Goal: Transaction & Acquisition: Purchase product/service

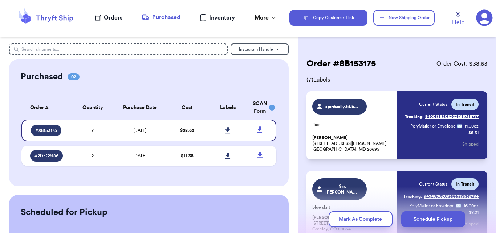
click at [111, 17] on div "Orders" at bounding box center [109, 17] width 28 height 9
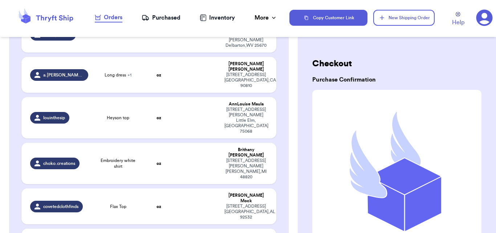
scroll to position [149, 0]
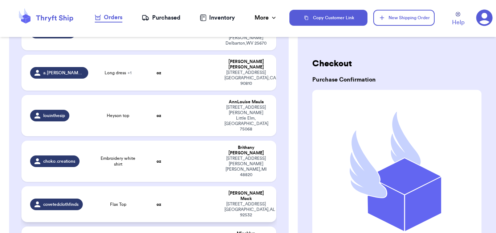
click at [152, 187] on td "oz" at bounding box center [159, 205] width 30 height 36
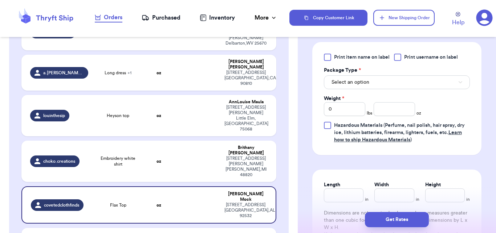
scroll to position [312, 0]
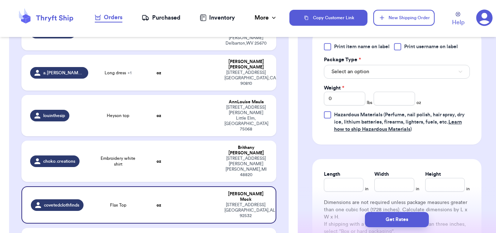
click at [426, 79] on div "Print item name on label Print username on label Package Type * Select an optio…" at bounding box center [397, 88] width 146 height 90
click at [425, 69] on button "Select an option" at bounding box center [397, 72] width 146 height 14
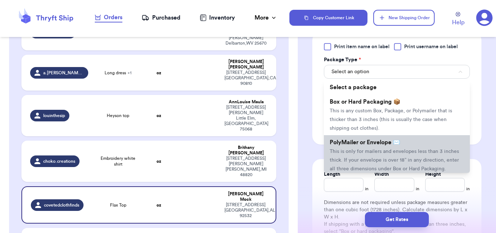
click at [384, 144] on span "PolyMailer or Envelope ✉️" at bounding box center [365, 143] width 70 height 6
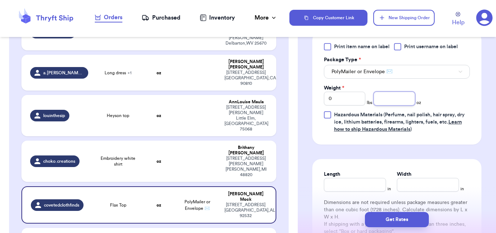
click at [385, 99] on input "number" at bounding box center [393, 99] width 41 height 14
type input "7"
click at [489, 146] on div "Shipping Information Delete Label Customer Info Instagram Handle: covetedclothf…" at bounding box center [397, 33] width 198 height 605
click at [402, 216] on button "Get Rates" at bounding box center [397, 219] width 64 height 15
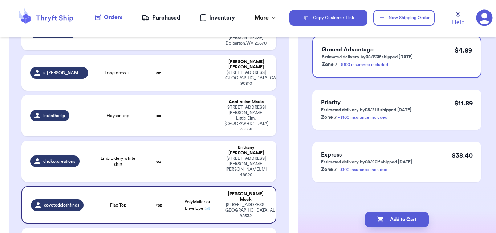
scroll to position [0, 0]
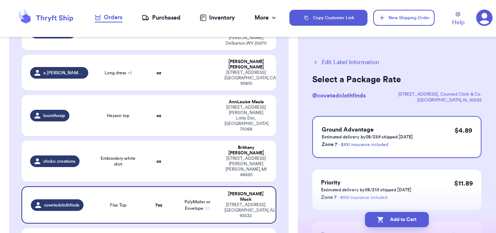
click at [402, 216] on button "Add to Cart" at bounding box center [397, 219] width 64 height 15
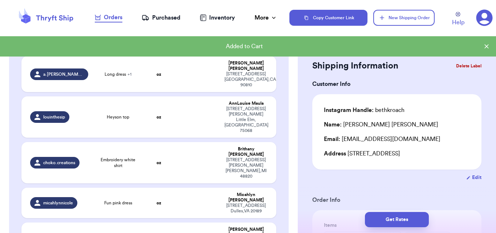
checkbox input "true"
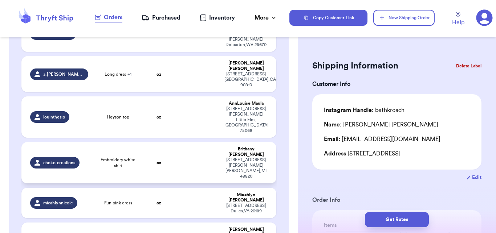
click at [184, 142] on td at bounding box center [197, 162] width 46 height 41
type input "Embroidery white shirt"
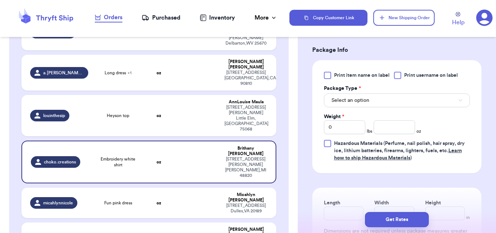
scroll to position [285, 0]
drag, startPoint x: 488, startPoint y: 154, endPoint x: 489, endPoint y: 164, distance: 10.2
click at [489, 164] on div "Shipping Information Delete Label Customer Info Instagram Handle: choko.creatio…" at bounding box center [397, 61] width 198 height 605
click at [397, 95] on button "Select an option" at bounding box center [397, 100] width 146 height 14
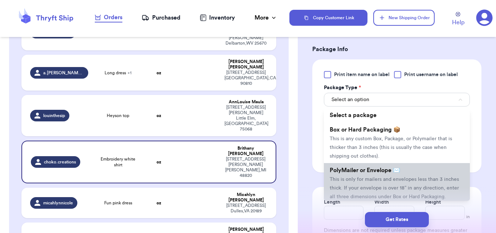
click at [380, 184] on li "PolyMailer or Envelope ✉️ This is only for mailers and envelopes less than 3 in…" at bounding box center [397, 183] width 146 height 41
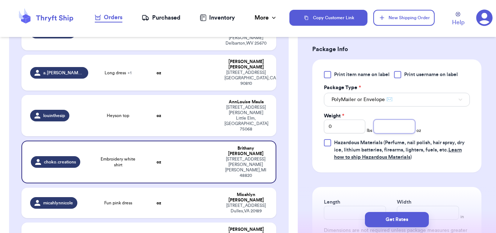
click at [384, 120] on input "number" at bounding box center [393, 127] width 41 height 14
type input "6"
type input "5"
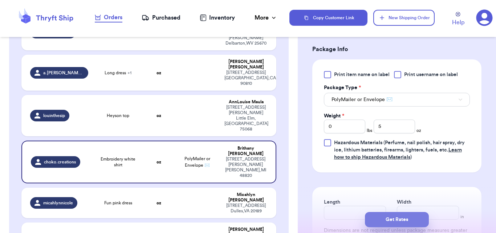
click at [407, 222] on button "Get Rates" at bounding box center [397, 219] width 64 height 15
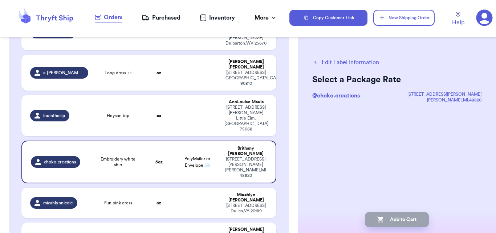
scroll to position [0, 0]
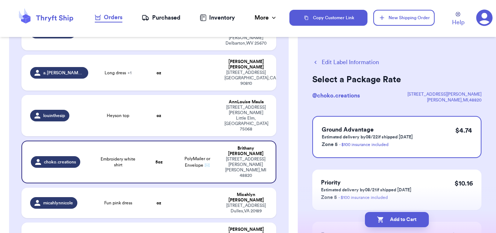
click at [407, 222] on button "Add to Cart" at bounding box center [397, 219] width 64 height 15
checkbox input "true"
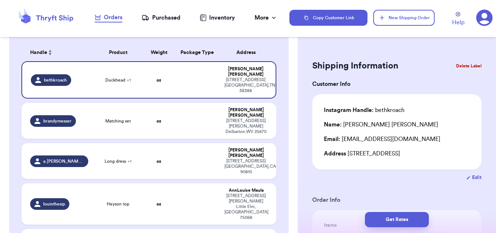
scroll to position [58, 0]
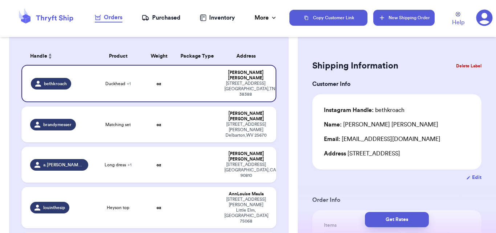
click at [404, 21] on button "New Shipping Order" at bounding box center [403, 18] width 61 height 16
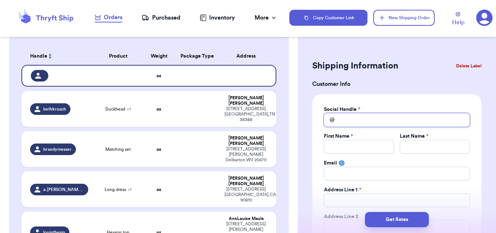
click at [392, 124] on input "Total Amount Paid" at bounding box center [397, 120] width 146 height 14
type input "s"
type input "sp"
type input "spg"
type input "spgr"
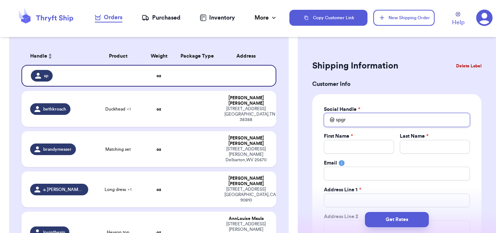
type input "spgru"
type input "spgrub"
type input "spgrubb"
click at [369, 139] on div "First Name *" at bounding box center [359, 136] width 70 height 7
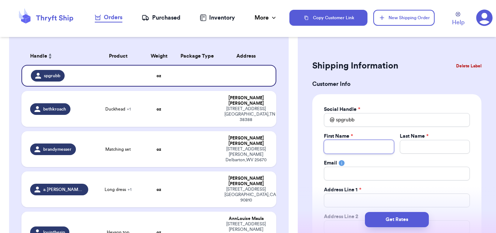
click at [369, 141] on input "Total Amount Paid" at bounding box center [359, 147] width 70 height 14
type input "S"
type input "Sa"
type input "Sar"
type input "[PERSON_NAME]"
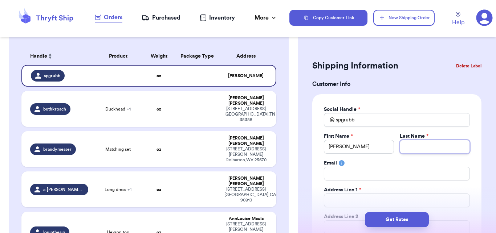
type input "G"
type input "Gr"
type input "Gru"
type input "Grub"
type input "[PERSON_NAME]"
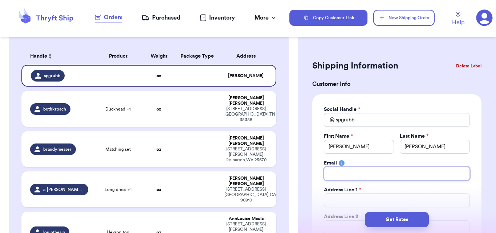
click at [370, 170] on input "Total Amount Paid" at bounding box center [397, 174] width 146 height 14
type input "b"
type input "bo"
type input "bow"
type input "bows"
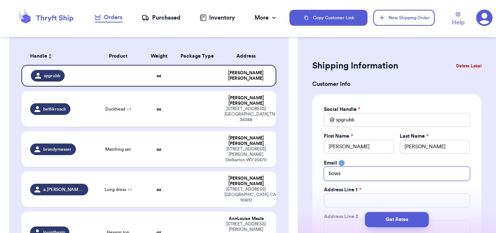
type input "bowse"
type input "[PERSON_NAME]"
type input "[EMAIL_ADDRESS][DOMAIN_NAME]"
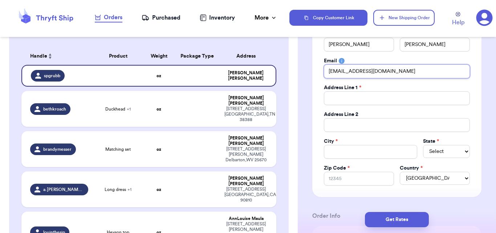
scroll to position [106, 0]
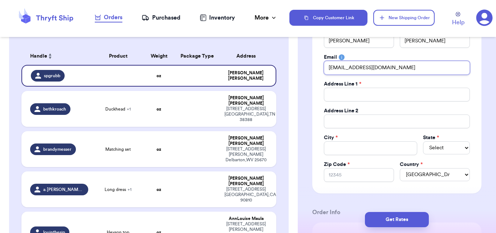
type input "[EMAIL_ADDRESS][DOMAIN_NAME]"
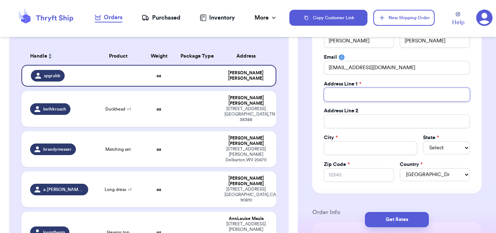
click at [397, 94] on input "Total Amount Paid" at bounding box center [397, 95] width 146 height 14
type input "1"
type input "17"
type input "170"
type input "1708"
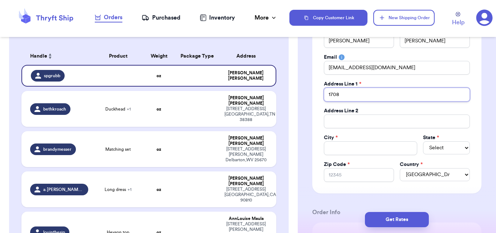
type input "1708"
type input "1708 H"
type input "1708 Ho"
type input "1708 Hor"
type input "1708 Hors"
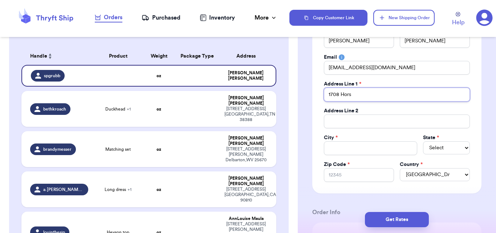
type input "1708 Horse"
type input "1708 Horse S"
type input "1708 Horse Sj"
type input "1708 Horse S"
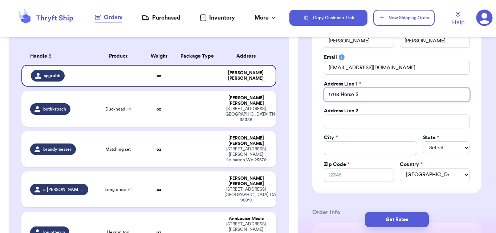
type input "1708 Horse Sh"
type input "1708 Horse Sho"
type input "1708 Horse Shoe"
type input "1708 Horse Shoe P"
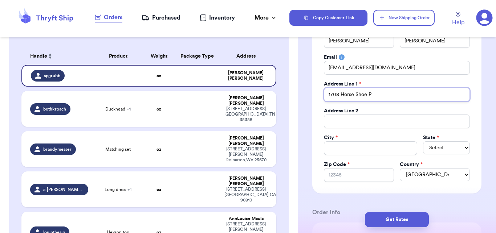
type input "1708 Horse Shoe Pi"
type input "[STREET_ADDRESS]"
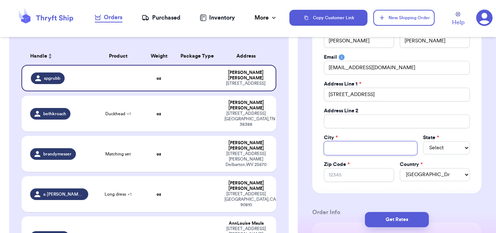
type input "G"
type input "Gl"
type input "Gle"
type input "[PERSON_NAME]"
type input "Glenm"
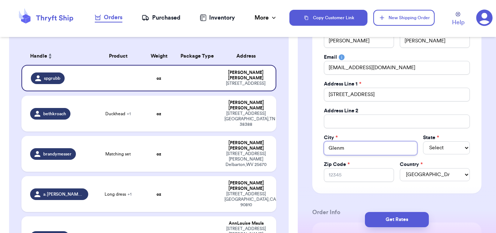
type input "Glenmo"
type input "Glenmor"
type input "Glenmore"
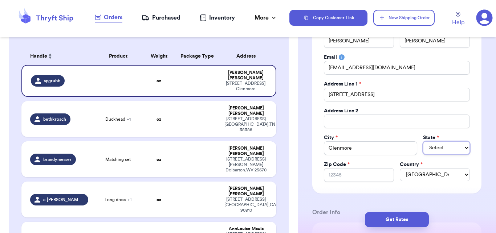
select select "PA"
type input "1"
type input "19"
type input "193"
type input "1934"
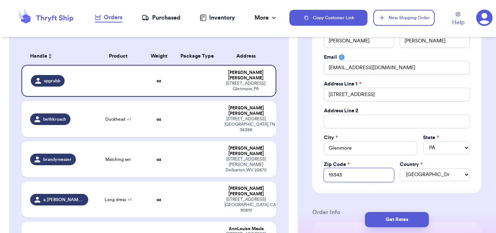
type input "19343"
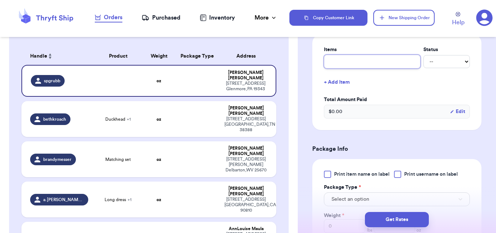
scroll to position [270, 0]
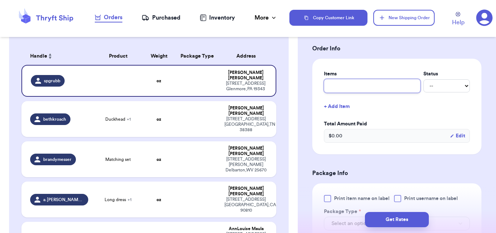
type input "d"
type input "de"
type input "dep"
type input "depo"
type input "depop"
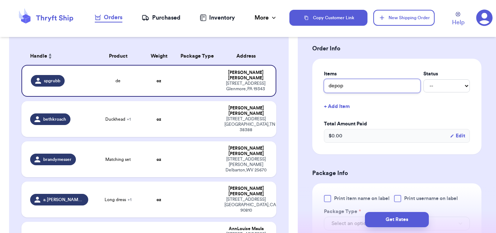
type input "depop"
type input "depop e"
type input "depop ey"
type input "depop eye"
type input "depop eyel"
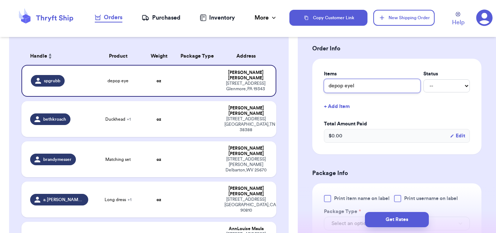
type input "depop eyele"
type input "depop eyelet"
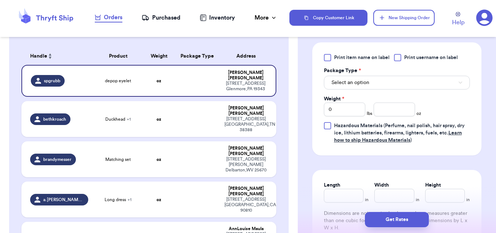
scroll to position [434, 0]
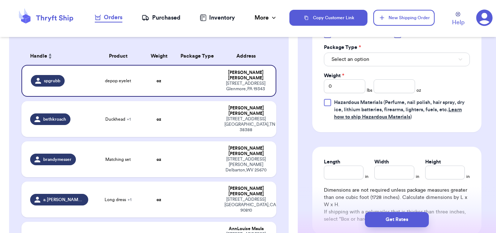
type input "depop eyelet"
click at [367, 61] on span "Select an option" at bounding box center [350, 59] width 38 height 7
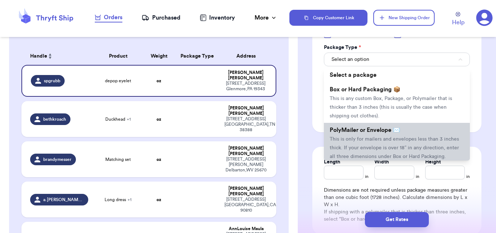
click at [367, 145] on li "PolyMailer or Envelope ✉️ This is only for mailers and envelopes less than 3 in…" at bounding box center [397, 143] width 146 height 41
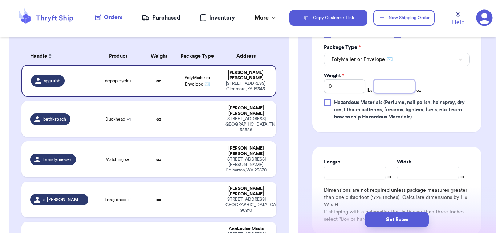
click at [384, 87] on input "number" at bounding box center [393, 86] width 41 height 14
type input "3"
click at [406, 222] on button "Get Rates" at bounding box center [397, 219] width 64 height 15
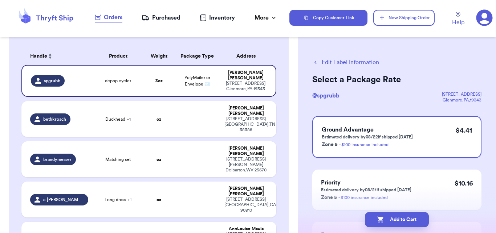
click at [406, 222] on button "Add to Cart" at bounding box center [397, 219] width 64 height 15
checkbox input "true"
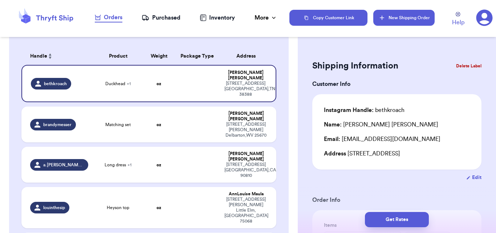
click at [398, 18] on button "New Shipping Order" at bounding box center [403, 18] width 61 height 16
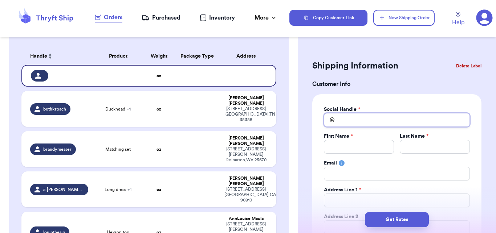
click at [345, 117] on input "Total Amount Paid" at bounding box center [397, 120] width 146 height 14
type input "j"
type input "ja"
type input "jan"
type input "[PERSON_NAME]"
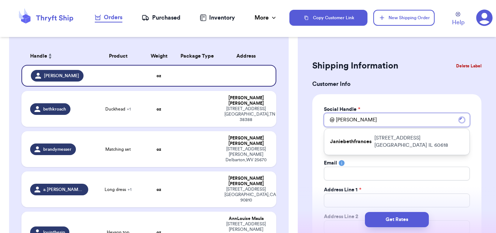
type input "[PERSON_NAME]"
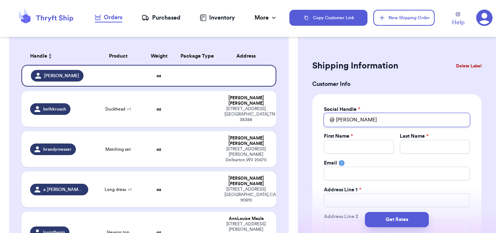
type input "janet1"
type input "janet10"
type input "janet100"
type input "janet1009"
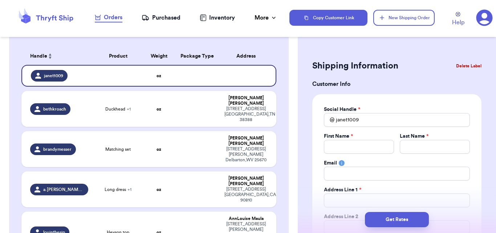
click at [343, 155] on div "Social Handle * @ janet1009 First Name * Last Name * Email Address Line 1 * Add…" at bounding box center [397, 197] width 146 height 182
click at [344, 149] on input "Total Amount Paid" at bounding box center [359, 147] width 70 height 14
type input "L"
type input "Li"
type input "Lil"
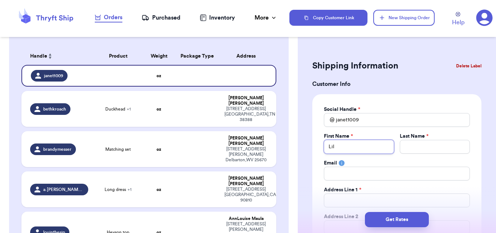
type input "Lilo"
type input "Lil"
type input "[PERSON_NAME]"
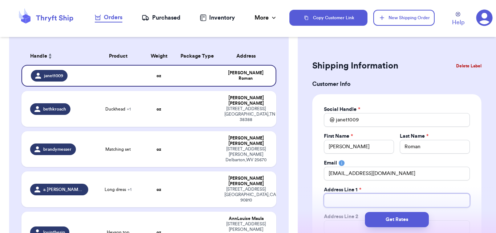
click at [355, 198] on input "Total Amount Paid" at bounding box center [397, 201] width 146 height 14
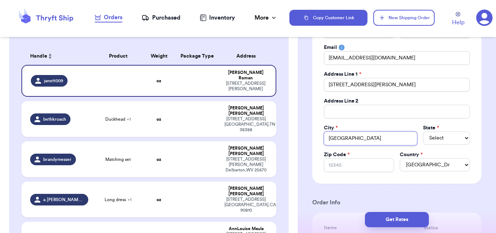
scroll to position [168, 0]
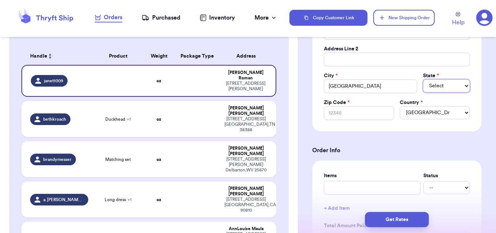
click at [438, 90] on select "Select AL AK AZ AR CA CO [GEOGRAPHIC_DATA] DE DC [GEOGRAPHIC_DATA] [GEOGRAPHIC_…" at bounding box center [446, 85] width 47 height 13
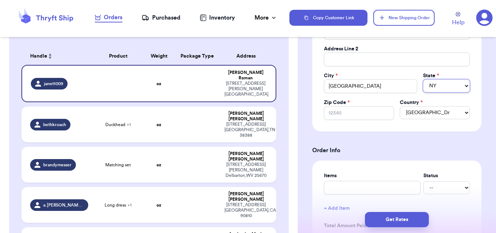
click option "NY" at bounding box center [0, 0] width 0 height 0
click at [362, 110] on input "Zip Code *" at bounding box center [359, 113] width 70 height 14
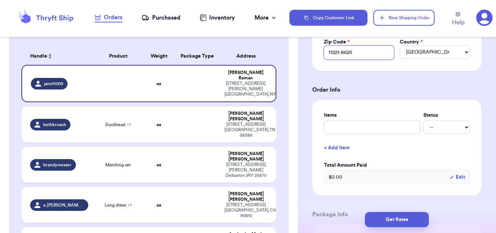
scroll to position [260, 0]
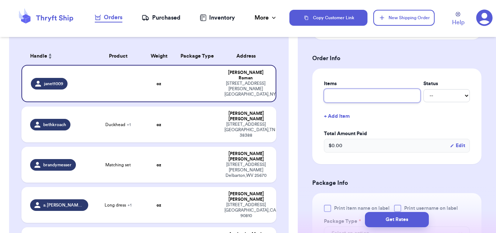
click at [349, 99] on input "text" at bounding box center [372, 96] width 97 height 14
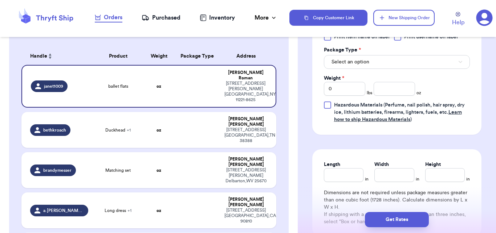
scroll to position [441, 0]
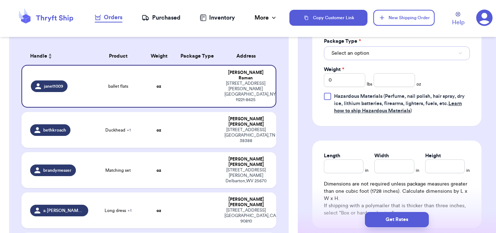
click at [363, 48] on button "Select an option" at bounding box center [397, 53] width 146 height 14
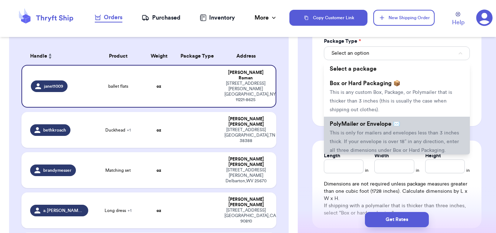
click at [369, 129] on li "PolyMailer or Envelope ✉️ This is only for mailers and envelopes less than 3 in…" at bounding box center [397, 137] width 146 height 41
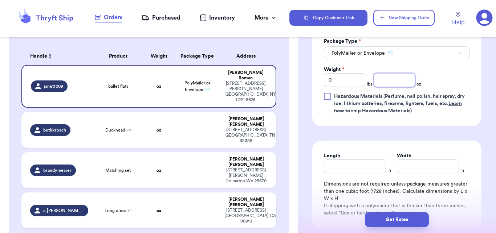
click at [384, 76] on input "number" at bounding box center [393, 80] width 41 height 14
click at [413, 220] on button "Get Rates" at bounding box center [397, 219] width 64 height 15
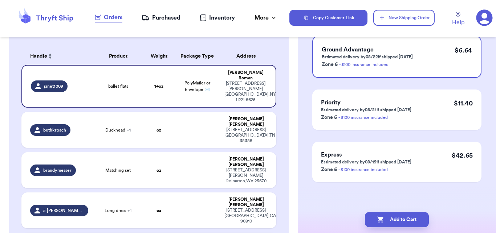
scroll to position [0, 0]
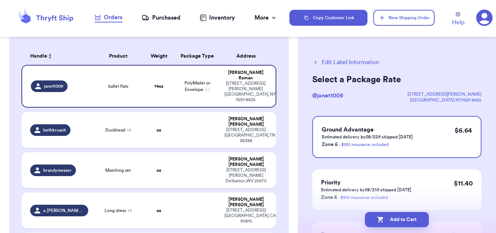
click at [413, 220] on button "Add to Cart" at bounding box center [397, 219] width 64 height 15
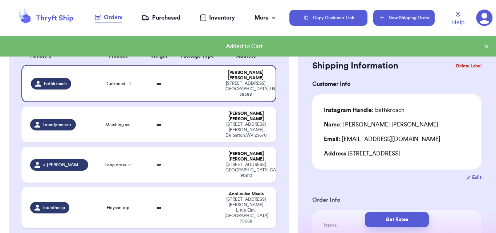
click at [397, 17] on button "New Shipping Order" at bounding box center [403, 18] width 61 height 16
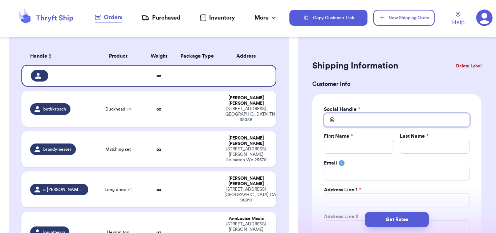
click at [372, 117] on input "Total Amount Paid" at bounding box center [397, 120] width 146 height 14
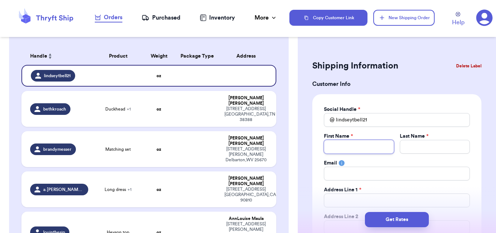
click at [365, 151] on input "Total Amount Paid" at bounding box center [359, 147] width 70 height 14
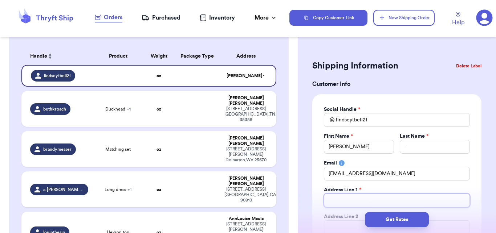
click at [352, 195] on input "Total Amount Paid" at bounding box center [397, 201] width 146 height 14
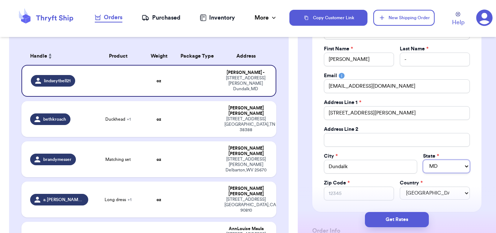
scroll to position [106, 0]
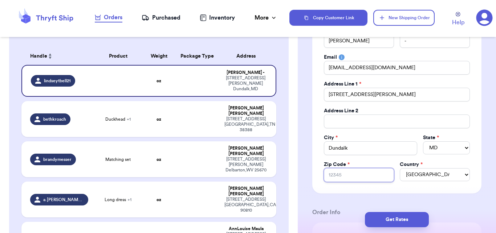
click at [352, 181] on input "Zip Code *" at bounding box center [359, 175] width 70 height 14
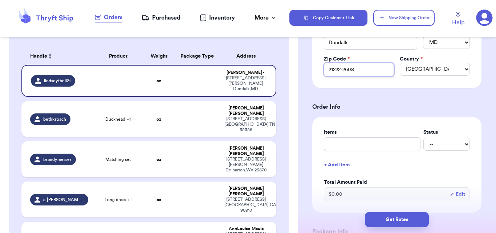
scroll to position [244, 0]
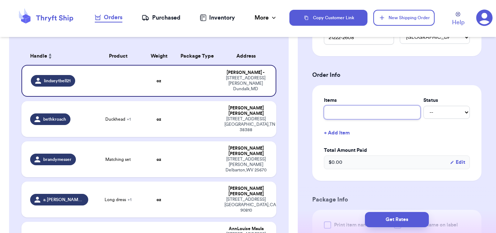
click at [343, 113] on input "text" at bounding box center [372, 113] width 97 height 14
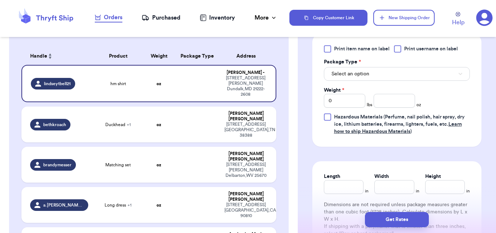
scroll to position [418, 0]
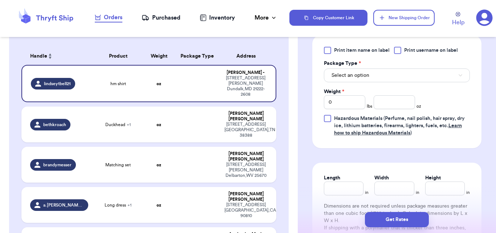
click at [406, 87] on div "Print item name on label Print username on label Package Type * Select an optio…" at bounding box center [397, 92] width 146 height 90
click at [407, 71] on button "Select an option" at bounding box center [397, 76] width 146 height 14
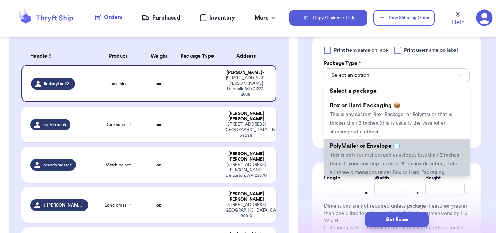
click at [390, 156] on span "This is only for mailers and envelopes less than 3 inches thick. If your envelo…" at bounding box center [394, 164] width 129 height 22
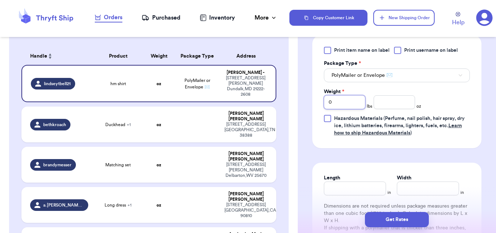
click at [337, 105] on input "0" at bounding box center [344, 102] width 41 height 14
click at [375, 107] on input "number" at bounding box center [393, 102] width 41 height 14
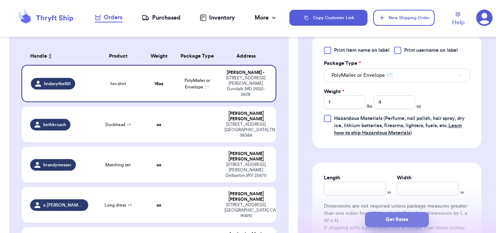
click at [393, 216] on button "Get Rates" at bounding box center [397, 219] width 64 height 15
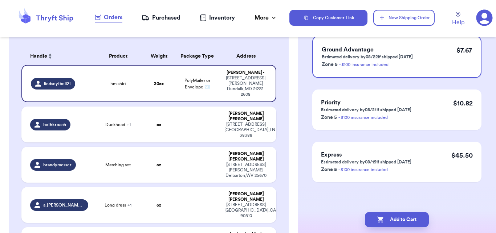
scroll to position [0, 0]
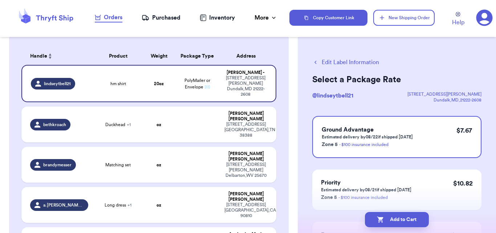
click at [393, 216] on button "Add to Cart" at bounding box center [397, 219] width 64 height 15
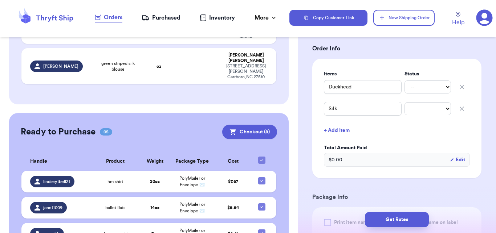
scroll to position [403, 0]
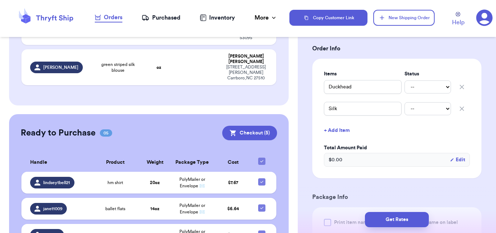
click at [486, 16] on icon at bounding box center [484, 17] width 17 height 17
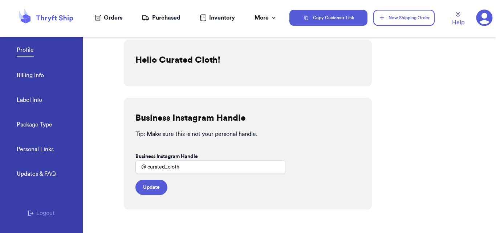
click at [51, 76] on div "Profile Billing Info Label Info Package Type" at bounding box center [50, 85] width 66 height 120
click at [29, 75] on link "Billing Info" at bounding box center [30, 76] width 27 height 10
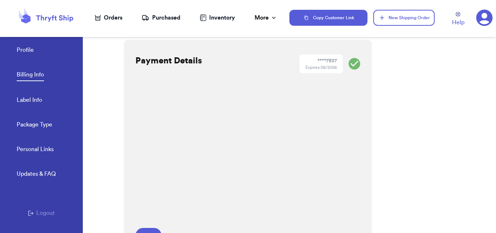
click at [114, 112] on div at bounding box center [103, 129] width 41 height 208
click at [35, 52] on div "Profile Billing Info Label Info Package Type" at bounding box center [50, 85] width 66 height 120
click at [103, 19] on div "Orders" at bounding box center [109, 17] width 28 height 9
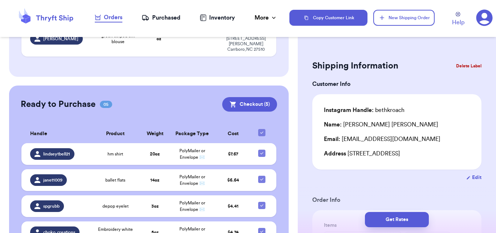
scroll to position [427, 0]
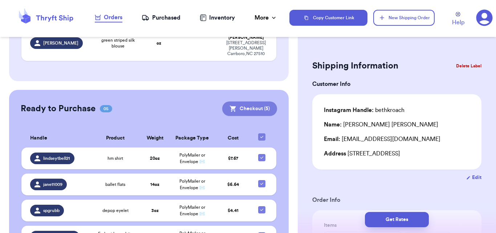
click at [253, 102] on button "Checkout ( 5 )" at bounding box center [249, 109] width 55 height 15
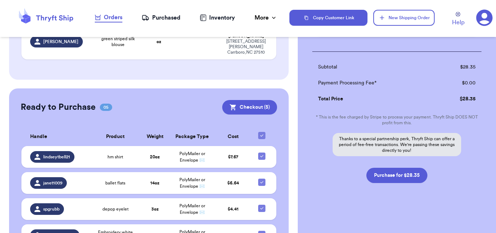
scroll to position [300, 0]
click at [386, 178] on button "Purchase for $28.35" at bounding box center [396, 174] width 61 height 15
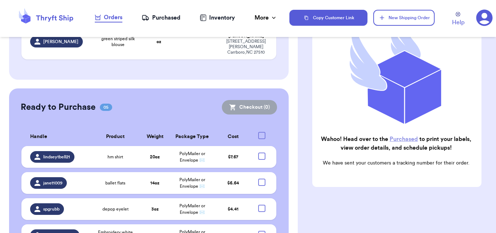
scroll to position [324, 0]
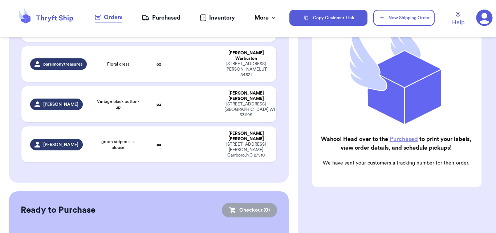
click at [161, 17] on div "Purchased" at bounding box center [161, 17] width 39 height 9
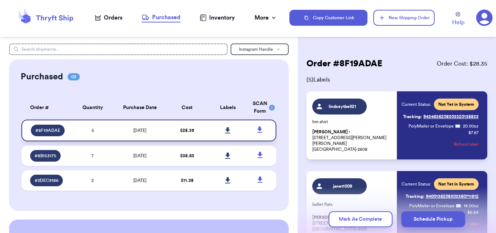
click at [220, 125] on link at bounding box center [228, 131] width 16 height 16
